Goal: Task Accomplishment & Management: Manage account settings

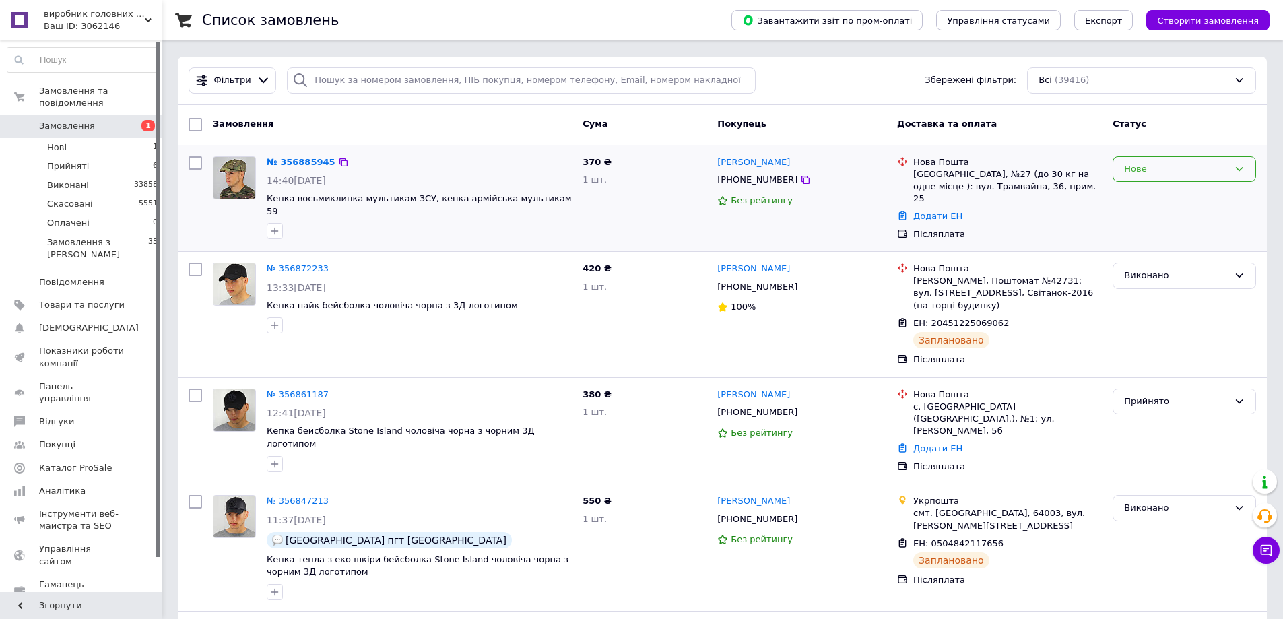
click at [1240, 167] on icon at bounding box center [1238, 169] width 11 height 11
click at [1153, 193] on li "Прийнято" at bounding box center [1184, 196] width 142 height 25
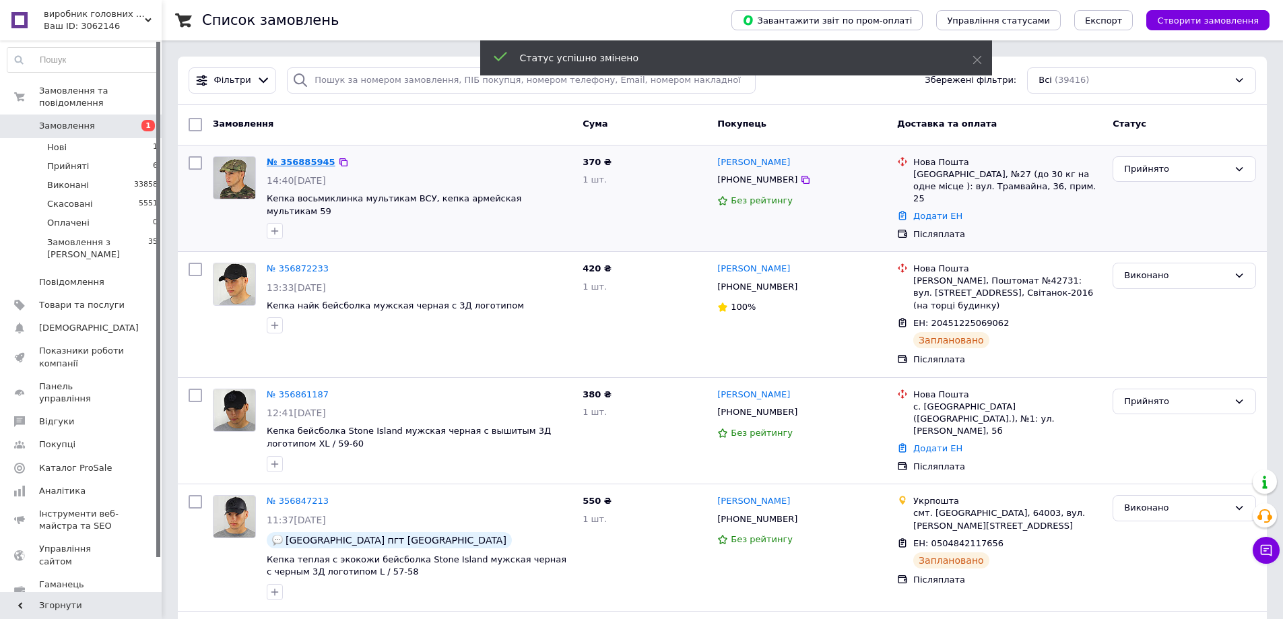
click at [299, 160] on link "№ 356885945" at bounding box center [301, 162] width 69 height 10
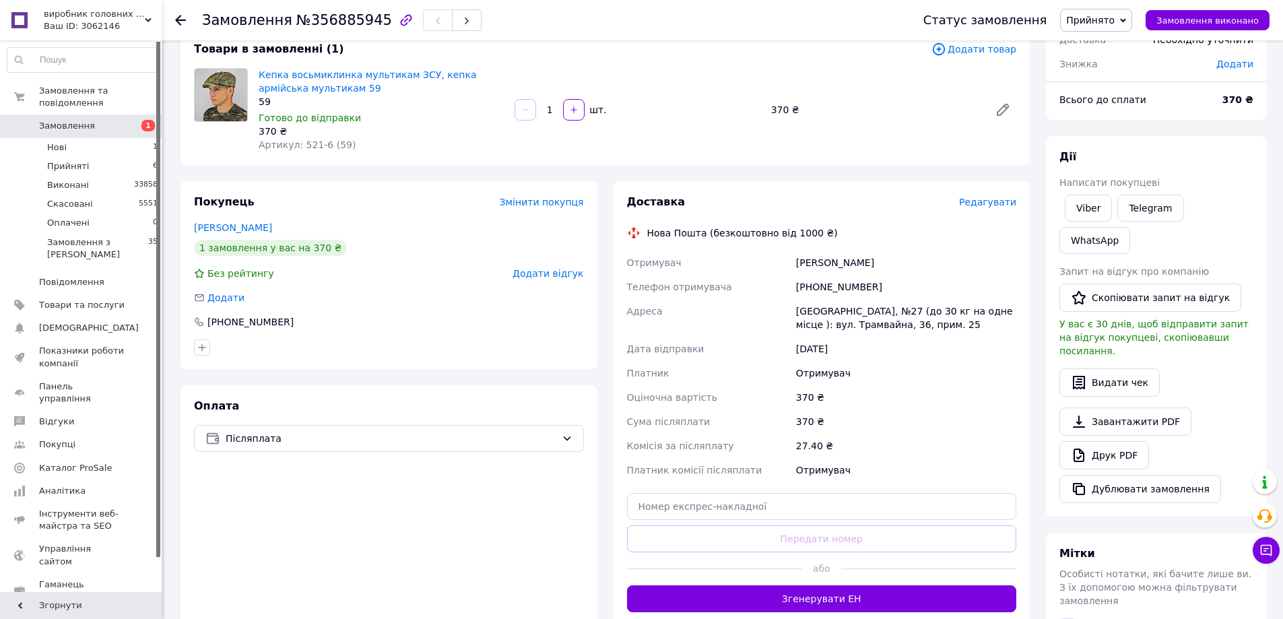
scroll to position [90, 0]
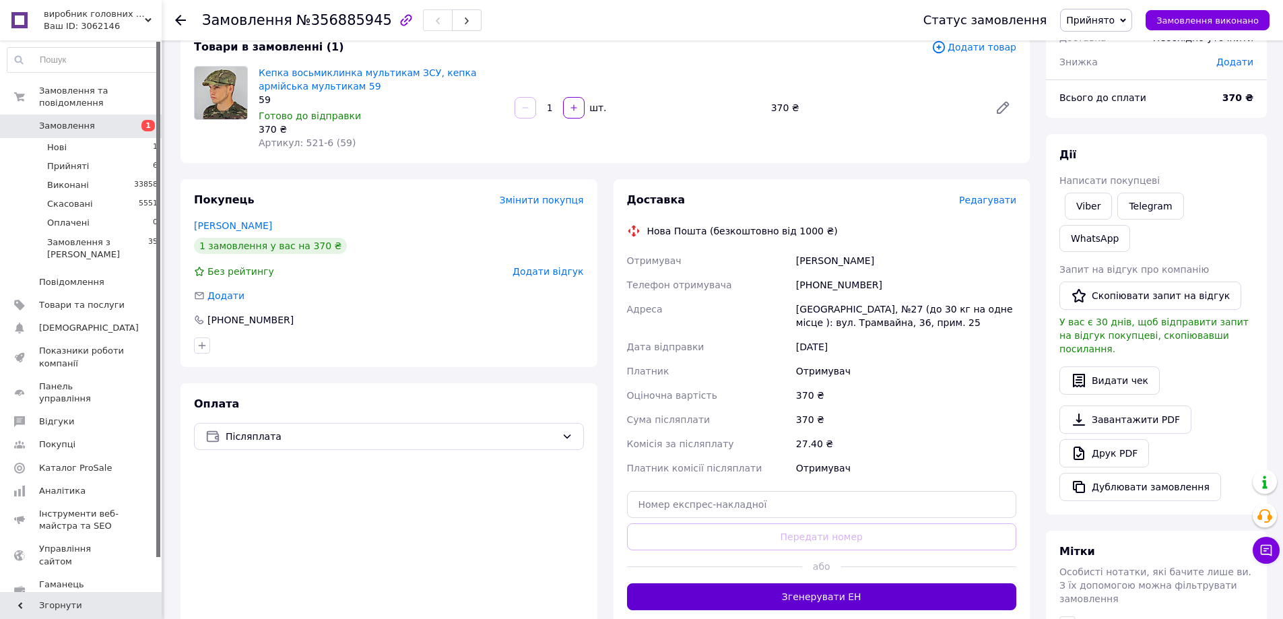
click at [843, 597] on button "Згенерувати ЕН" at bounding box center [822, 596] width 390 height 27
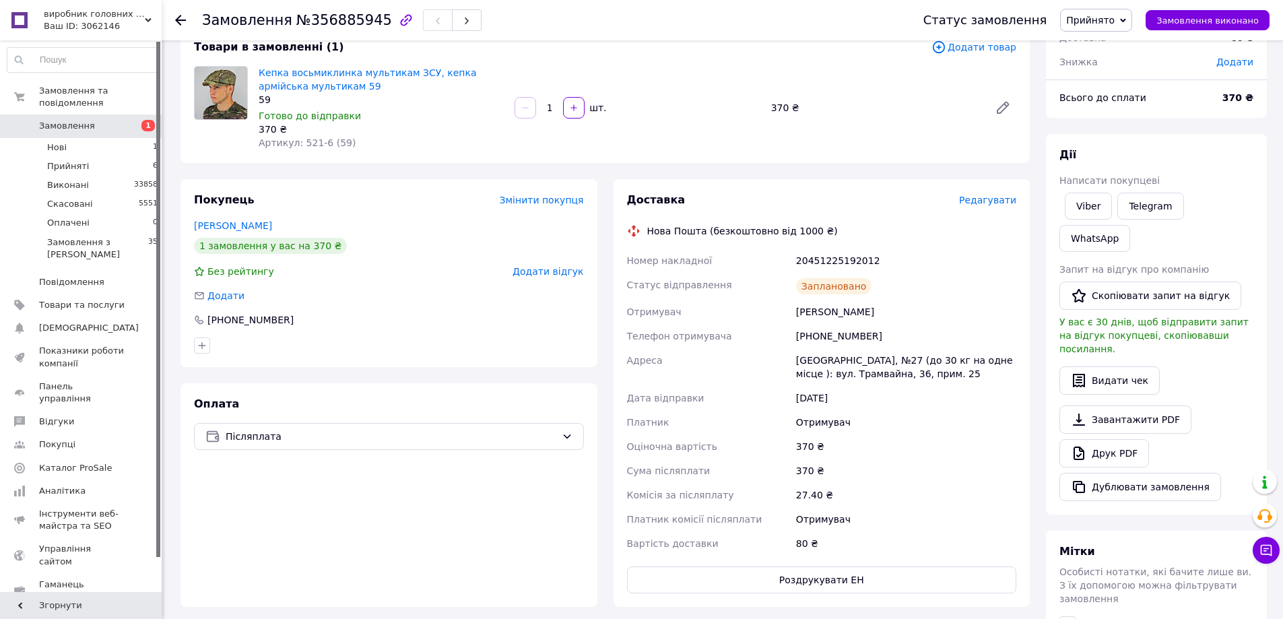
scroll to position [135, 0]
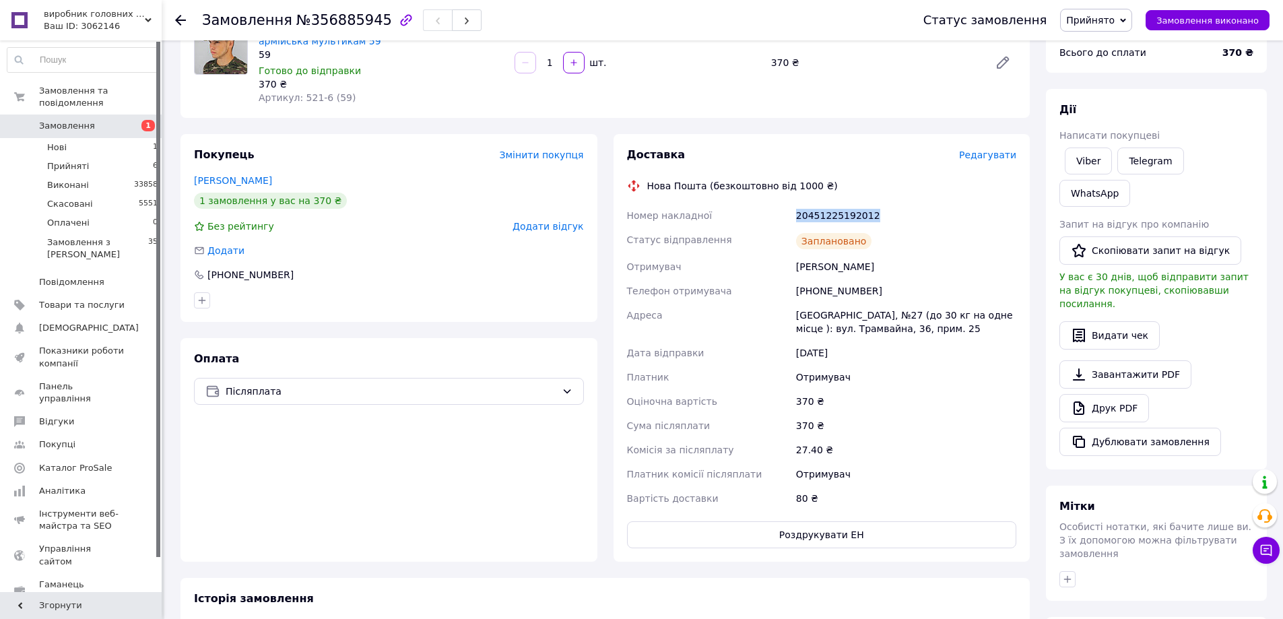
drag, startPoint x: 866, startPoint y: 215, endPoint x: 790, endPoint y: 210, distance: 75.6
click at [786, 210] on div "Номер накладної 20451225192012 Статус відправлення Заплановано Отримувач [PERSO…" at bounding box center [821, 356] width 395 height 307
copy div "Номер накладної 20451225192012"
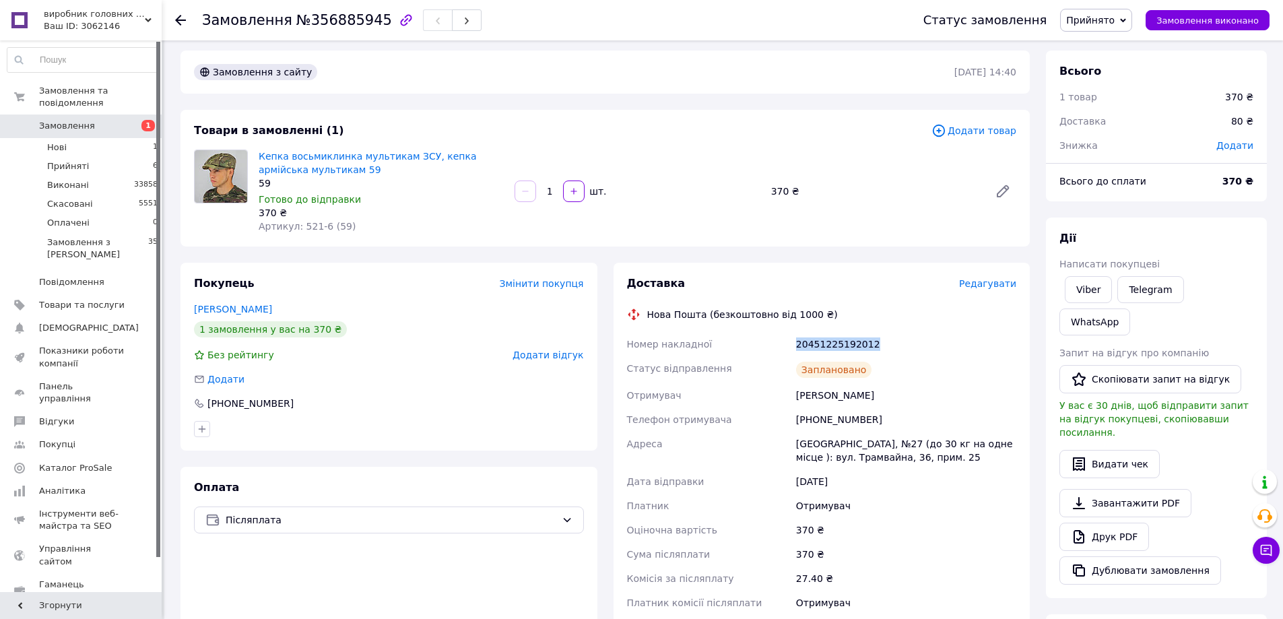
scroll to position [0, 0]
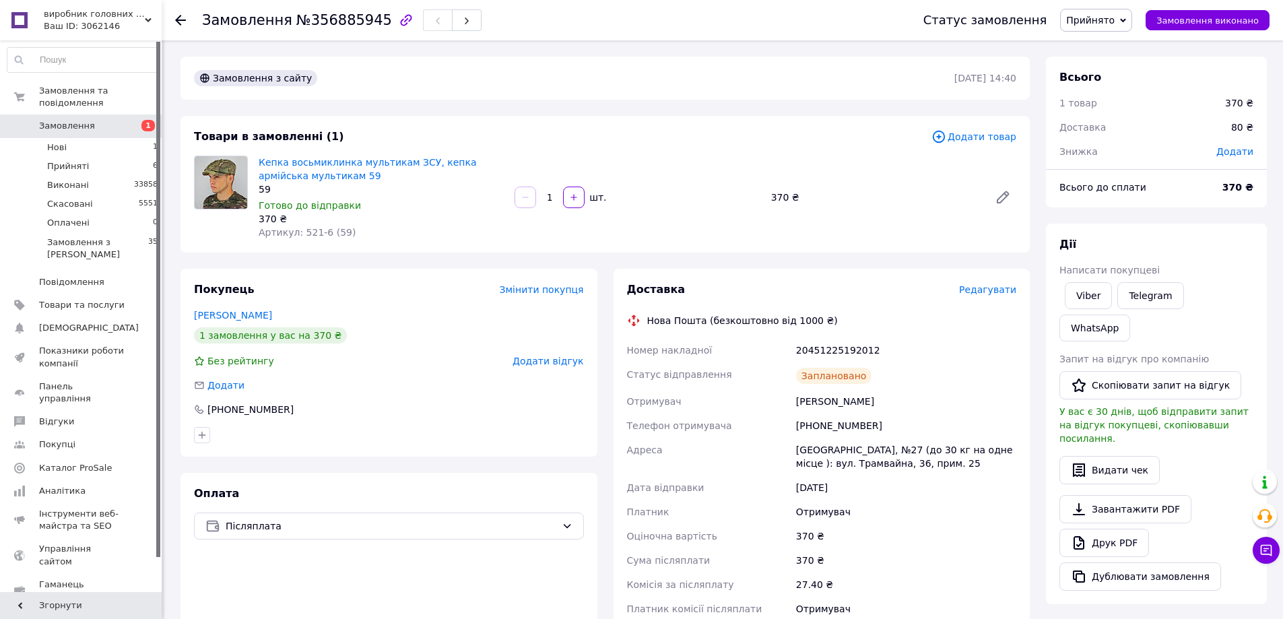
click at [851, 238] on div "Кепка восьмиклинка мультикам ЗСУ, кепка армійська мультикам 59 59 Готово до від…" at bounding box center [637, 197] width 768 height 89
click at [105, 114] on link "Замовлення 1" at bounding box center [83, 125] width 166 height 23
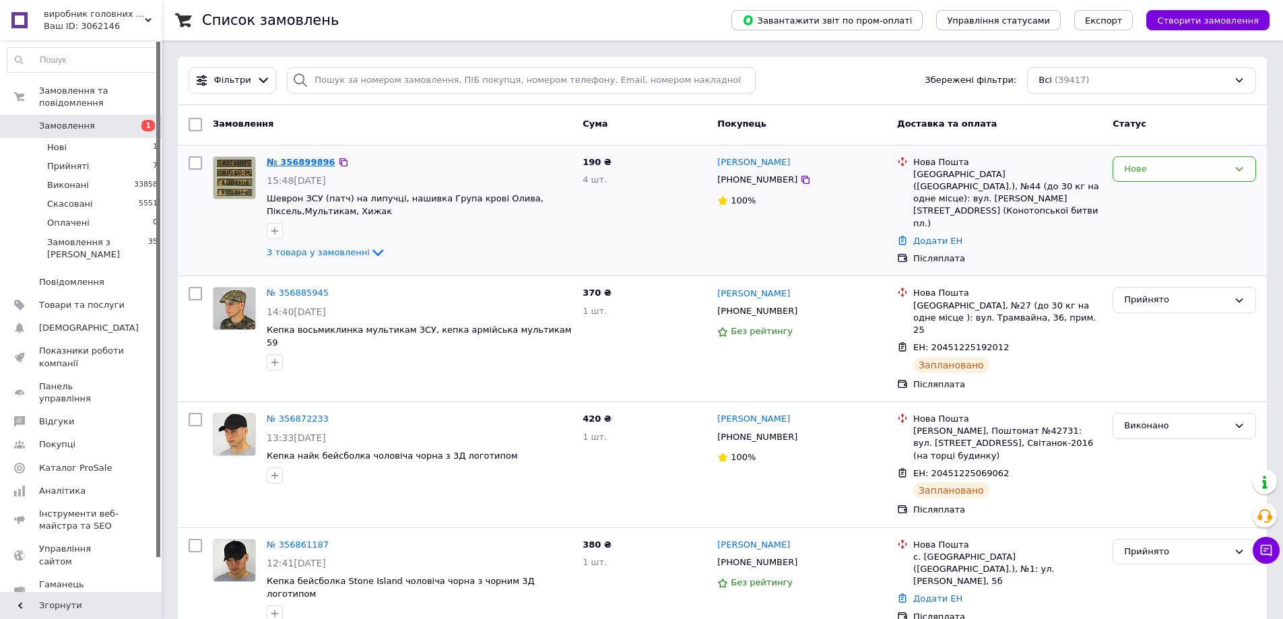
click at [303, 162] on link "№ 356899896" at bounding box center [301, 162] width 69 height 10
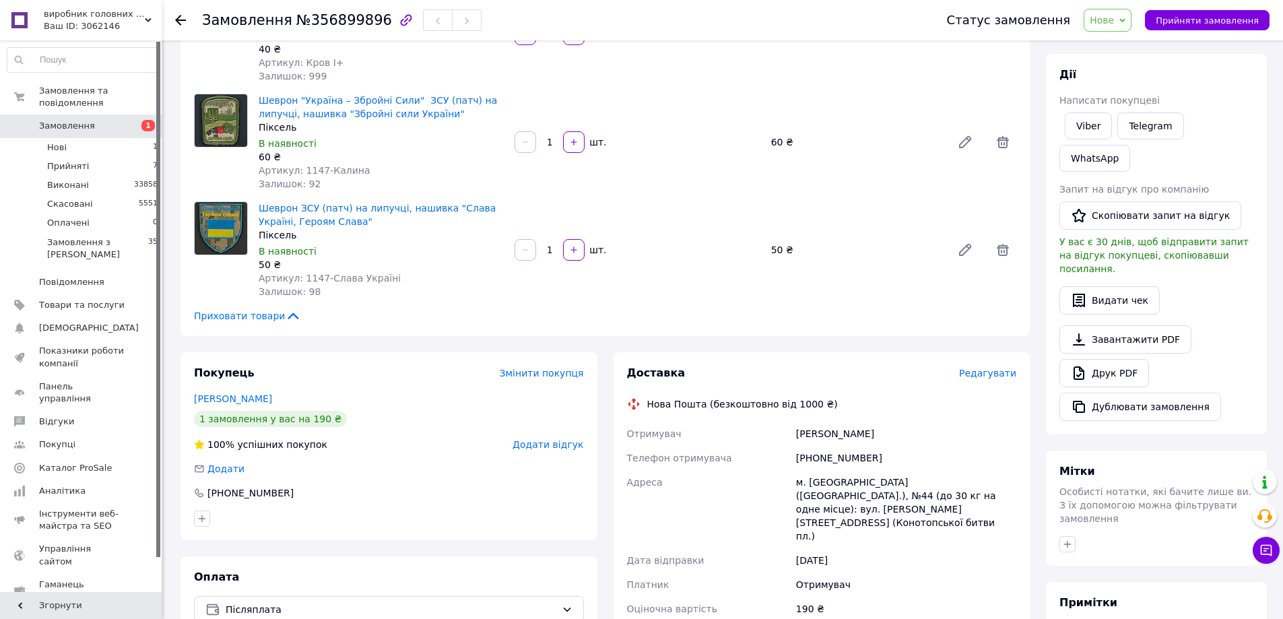
scroll to position [180, 0]
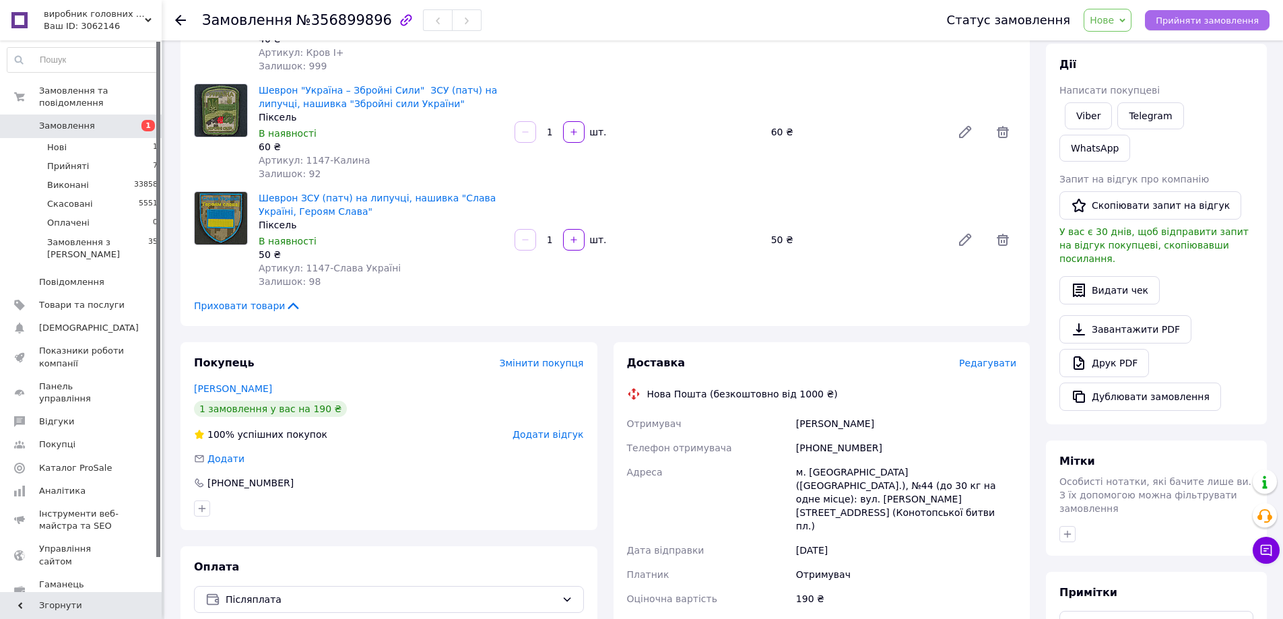
click at [1176, 13] on button "Прийняти замовлення" at bounding box center [1207, 20] width 125 height 20
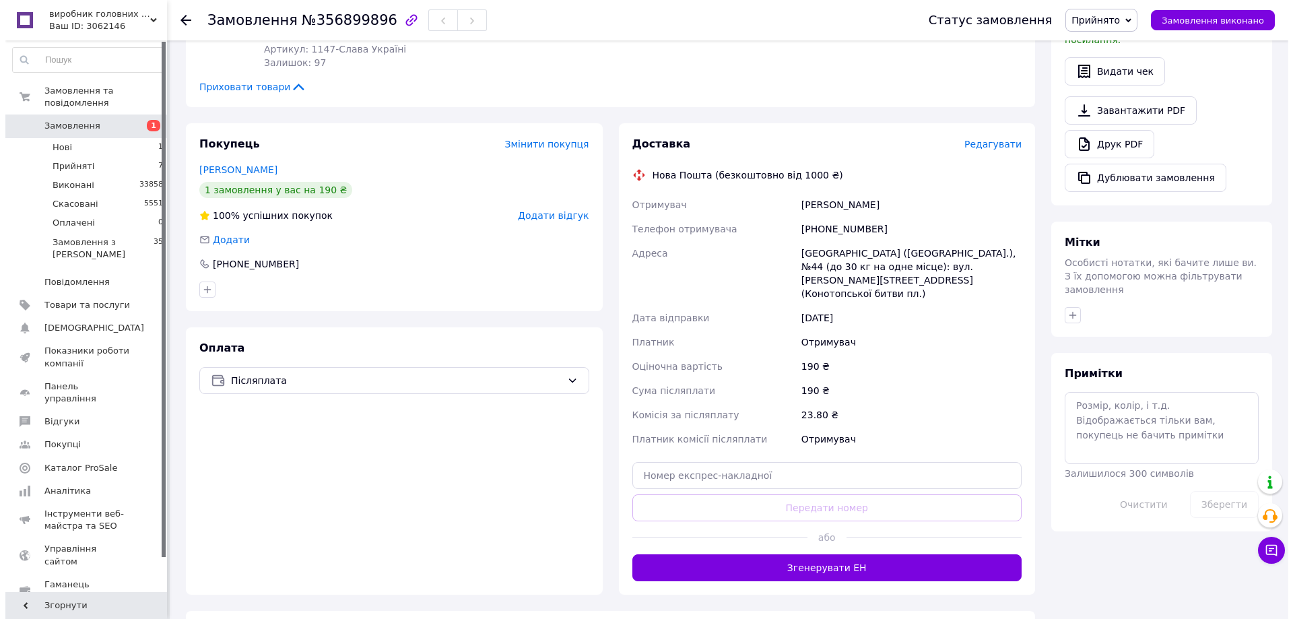
scroll to position [404, 0]
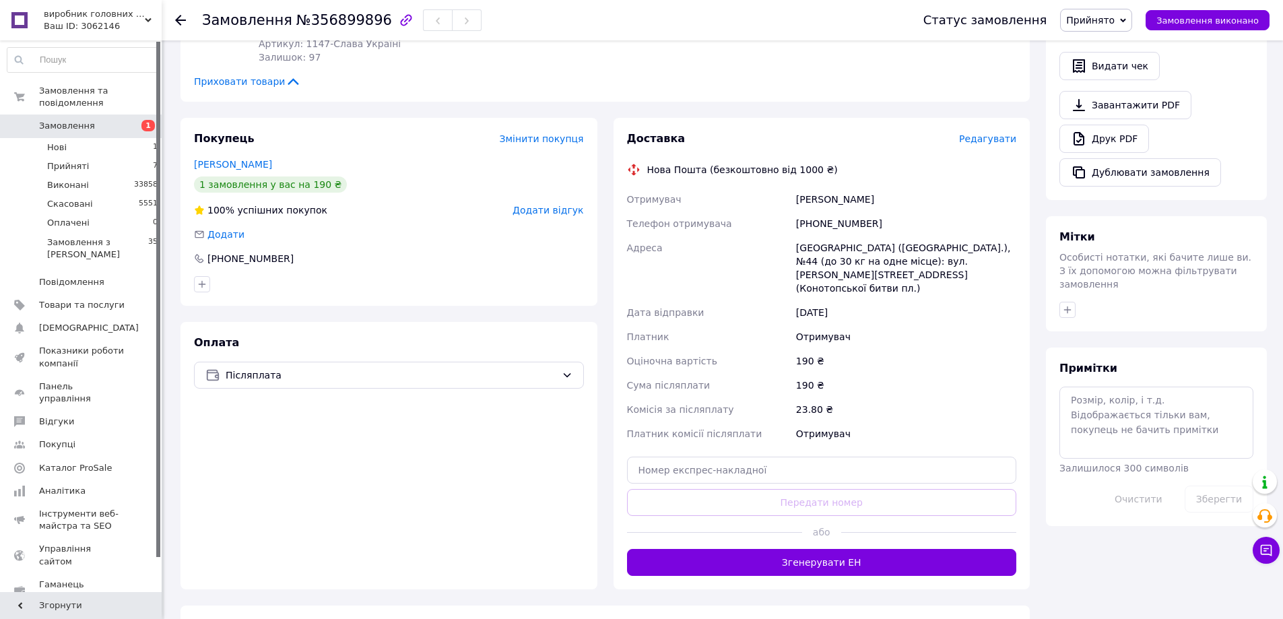
click at [980, 136] on span "Редагувати" at bounding box center [987, 138] width 57 height 11
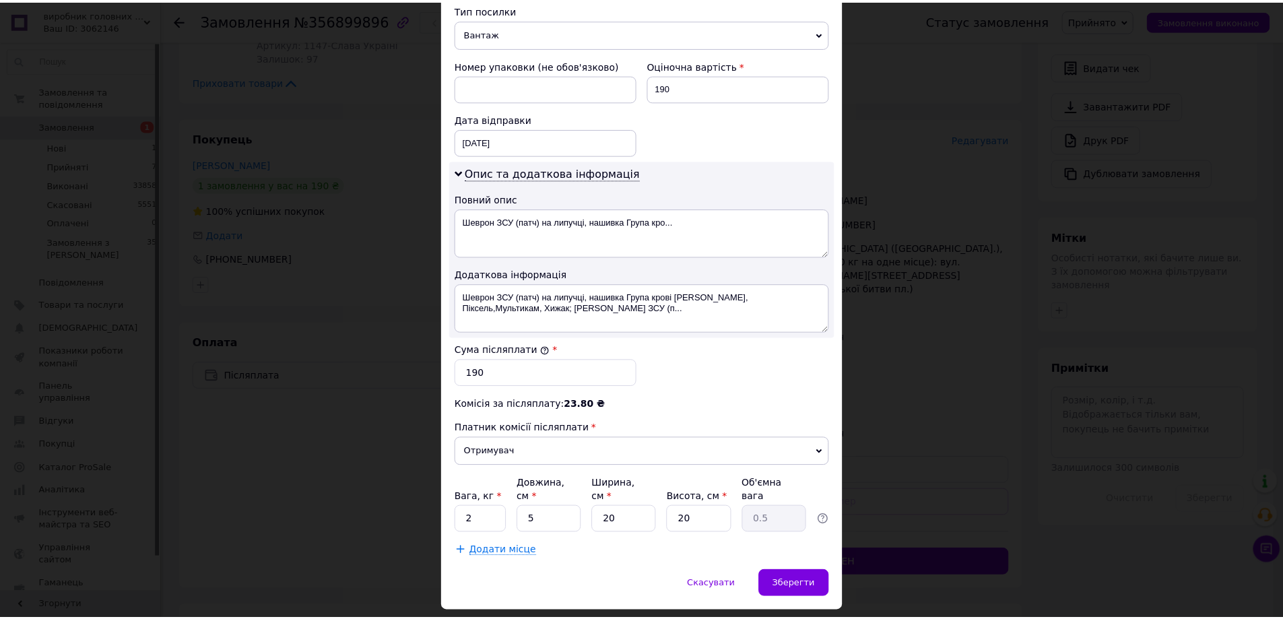
scroll to position [573, 0]
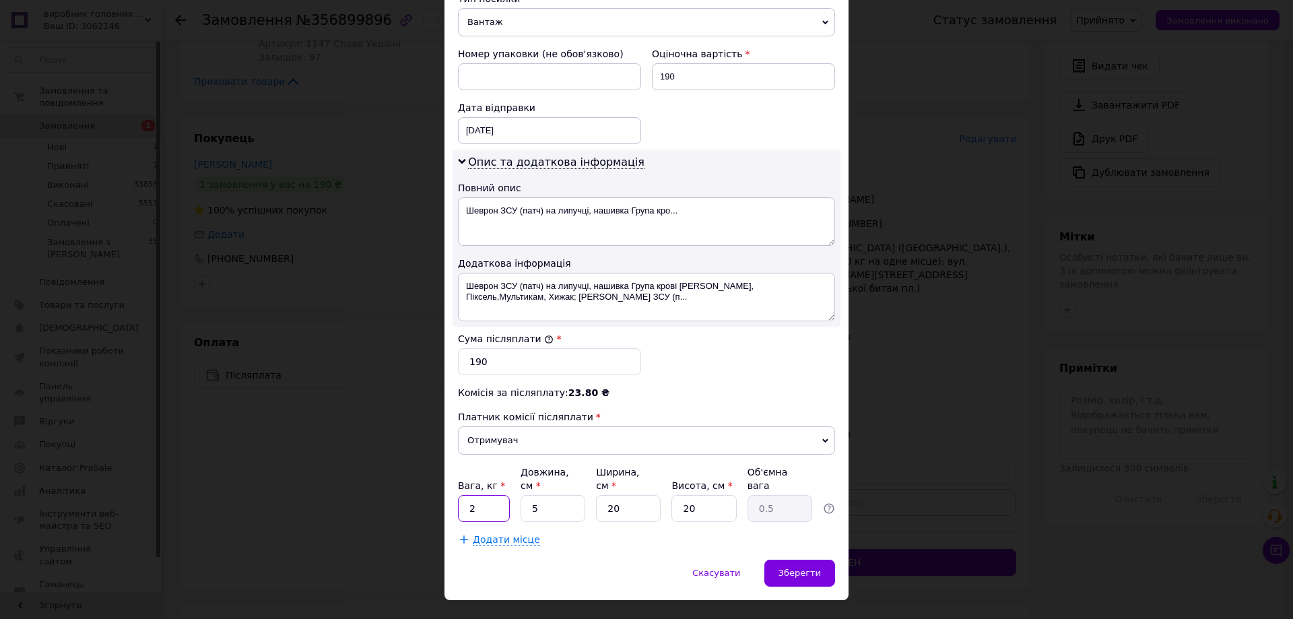
drag, startPoint x: 477, startPoint y: 481, endPoint x: 466, endPoint y: 481, distance: 10.8
click at [466, 495] on input "2" at bounding box center [484, 508] width 52 height 27
click at [474, 495] on input "05" at bounding box center [484, 508] width 52 height 27
type input "0.5"
click at [795, 568] on span "Зберегти" at bounding box center [799, 573] width 42 height 10
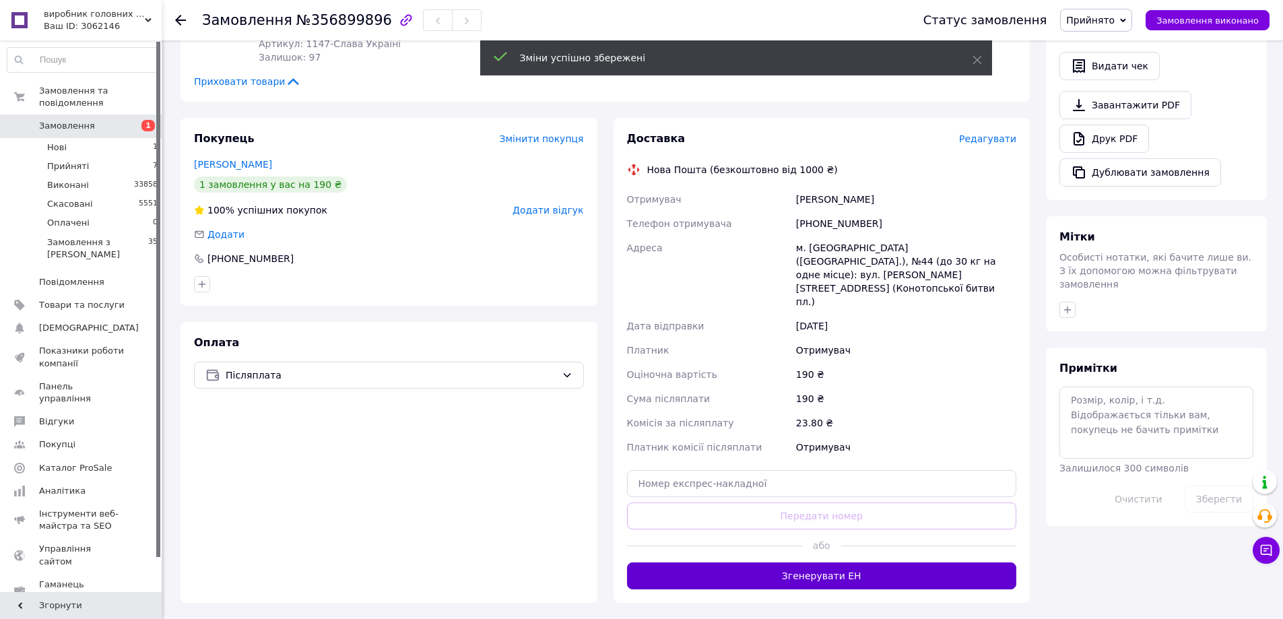
click at [844, 562] on button "Згенерувати ЕН" at bounding box center [822, 575] width 390 height 27
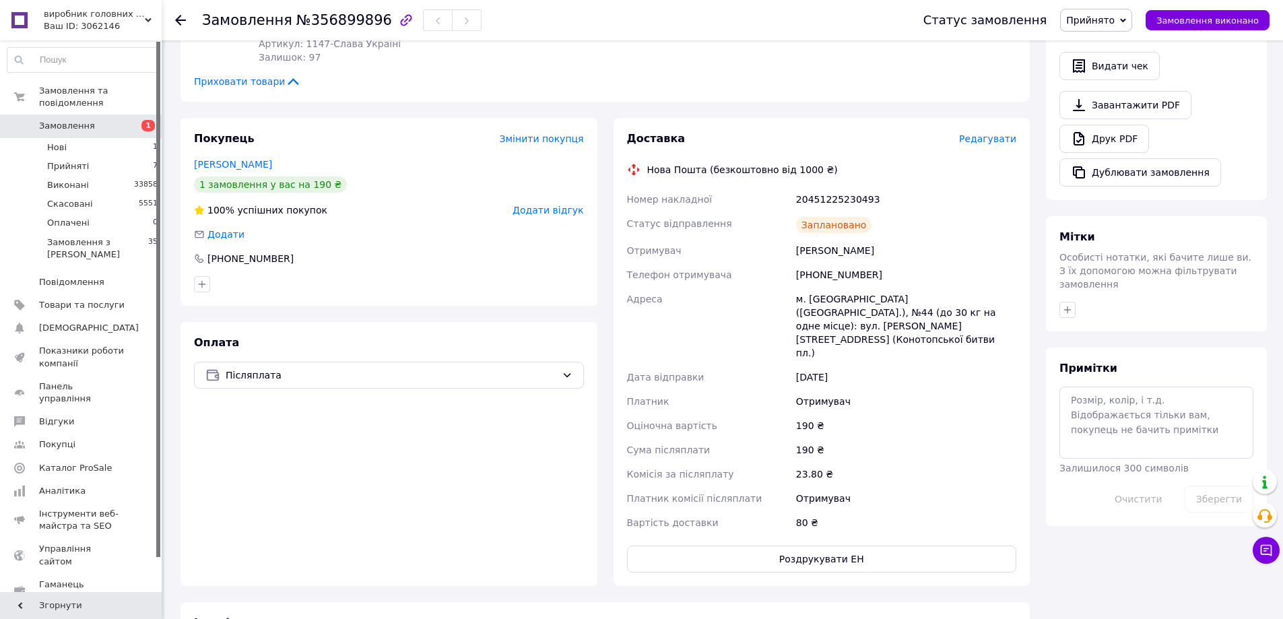
click at [869, 203] on div "20451225230493" at bounding box center [906, 199] width 226 height 24
drag, startPoint x: 867, startPoint y: 200, endPoint x: 812, endPoint y: 198, distance: 54.6
click at [780, 210] on div "Номер накладної 20451225230493 Статус відправлення Заплановано Отримувач Новоха…" at bounding box center [821, 360] width 395 height 347
copy div "Номер накладної 20451225230493"
click at [1205, 18] on span "Замовлення виконано" at bounding box center [1207, 20] width 102 height 10
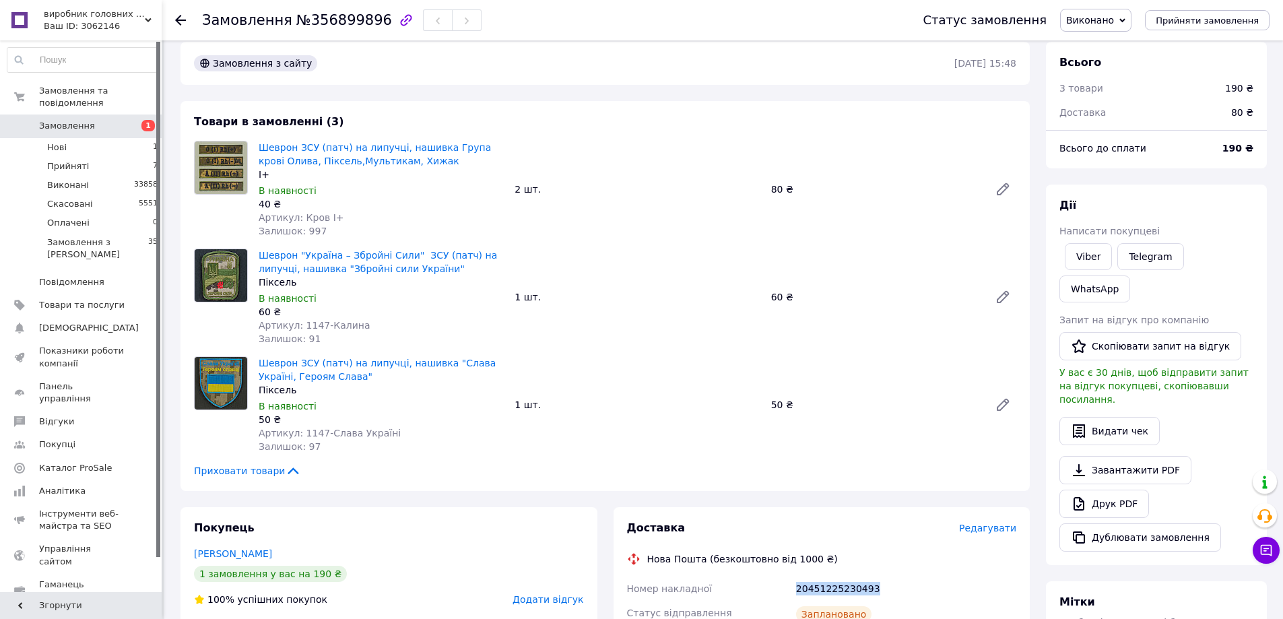
scroll to position [0, 0]
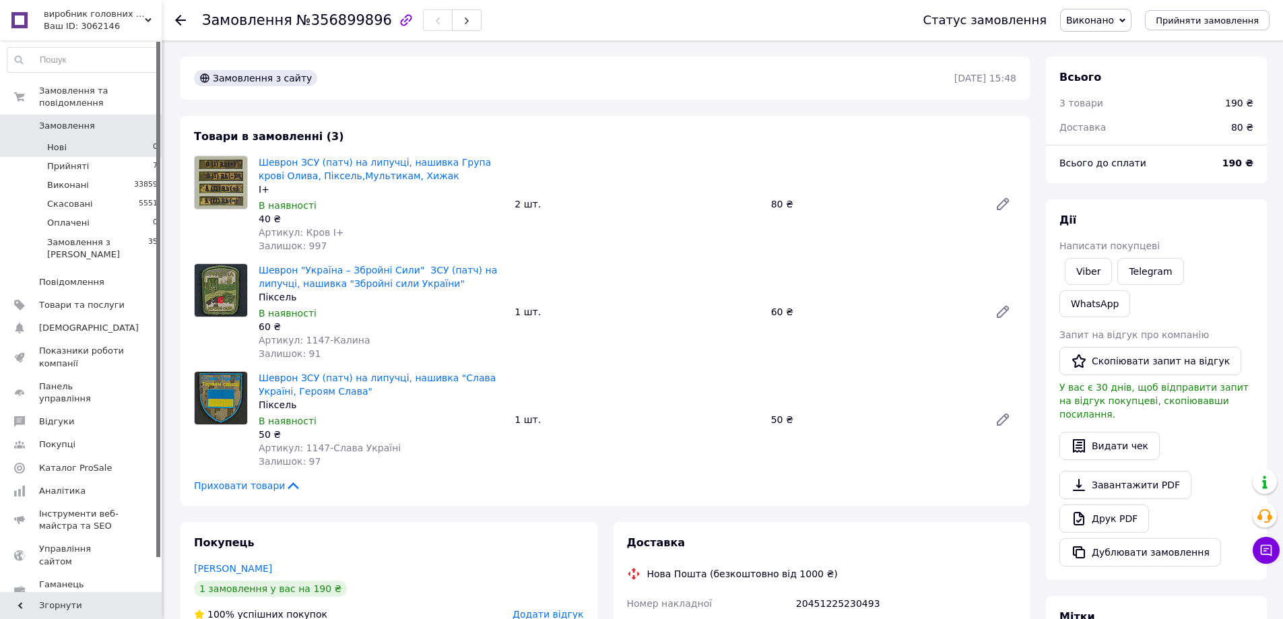
click at [85, 138] on li "Нові 0" at bounding box center [83, 147] width 166 height 19
